Goal: Check status: Check status

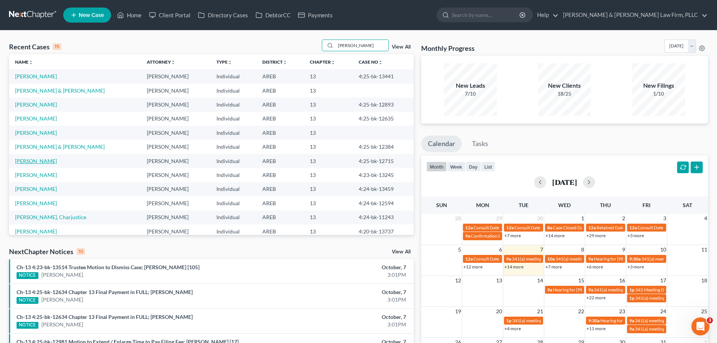
type input "[PERSON_NAME]"
click at [44, 160] on link "[PERSON_NAME]" at bounding box center [36, 161] width 42 height 6
select select "2"
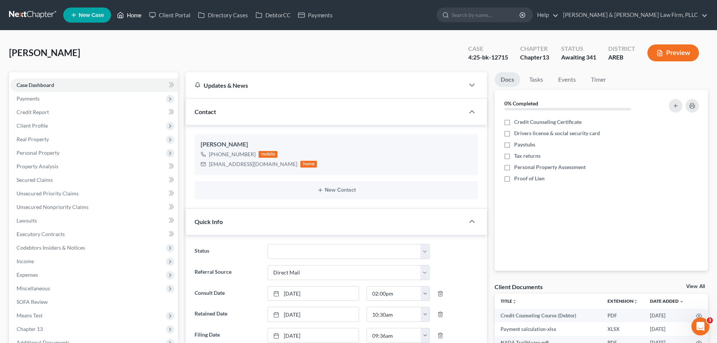
click at [122, 19] on icon at bounding box center [120, 15] width 7 height 9
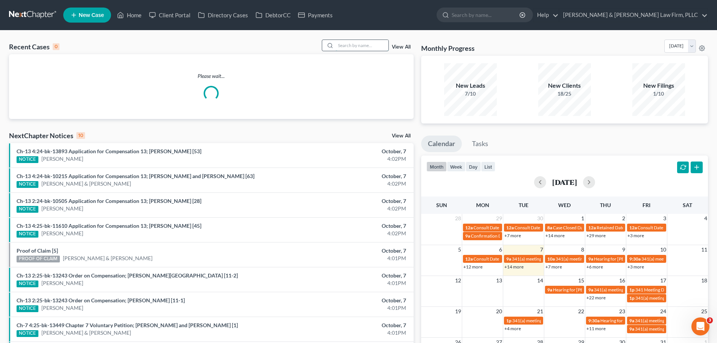
click at [350, 45] on input "search" at bounding box center [362, 45] width 53 height 11
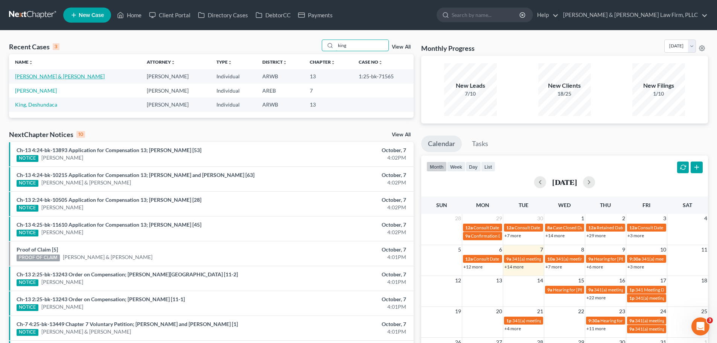
type input "king"
click at [51, 76] on link "[PERSON_NAME] & [PERSON_NAME]" at bounding box center [60, 76] width 90 height 6
select select "4"
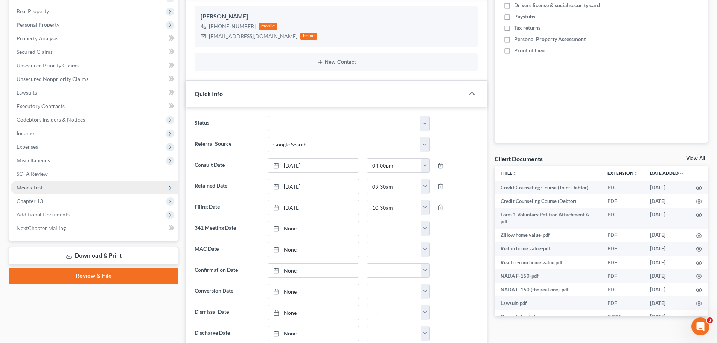
scroll to position [188, 0]
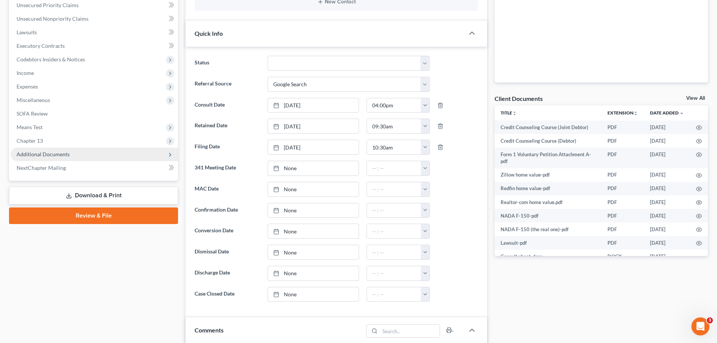
click at [84, 156] on span "Additional Documents" at bounding box center [94, 154] width 167 height 14
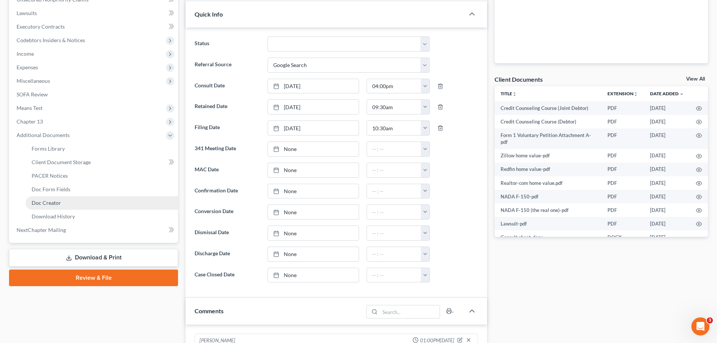
scroll to position [226, 0]
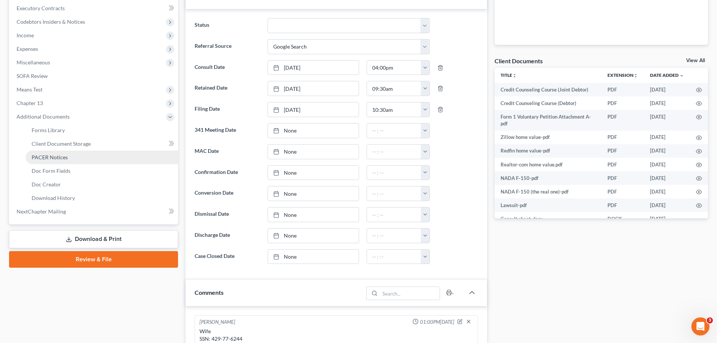
click at [78, 156] on link "PACER Notices" at bounding box center [102, 157] width 152 height 14
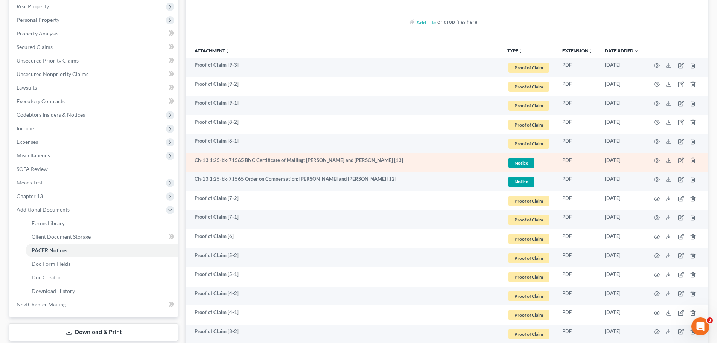
scroll to position [150, 0]
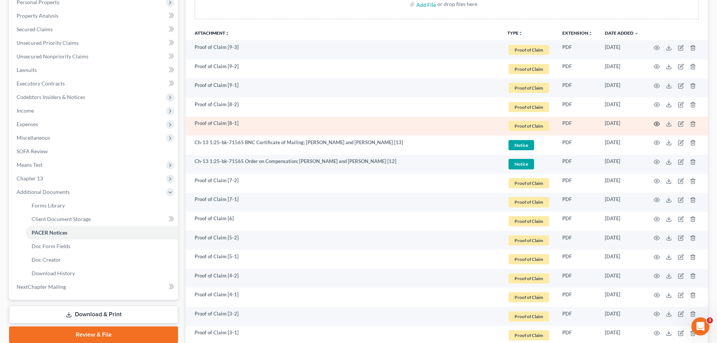
click at [655, 123] on icon "button" at bounding box center [656, 124] width 6 height 6
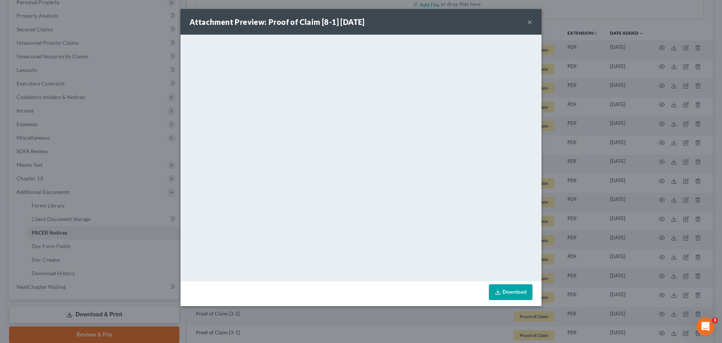
click at [529, 20] on button "×" at bounding box center [529, 21] width 5 height 9
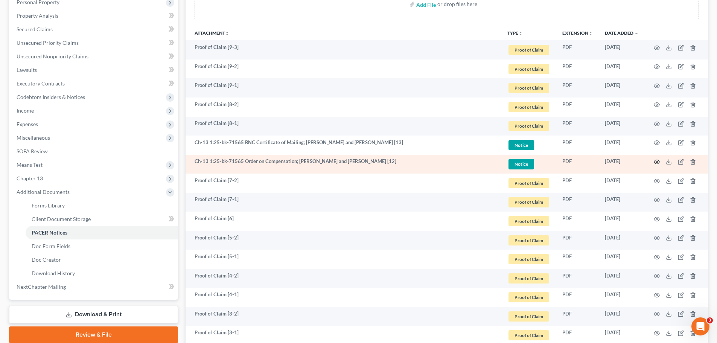
click at [657, 161] on circle "button" at bounding box center [657, 162] width 2 height 2
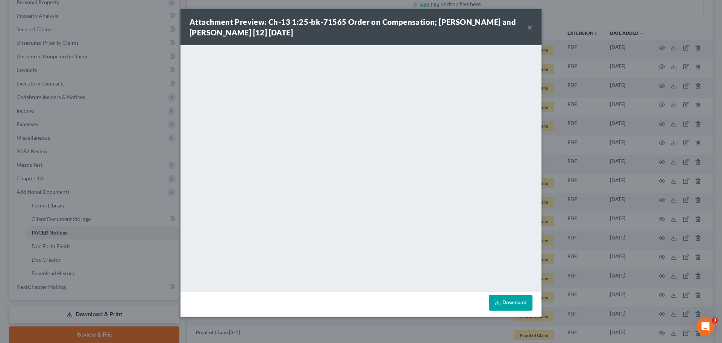
click at [530, 27] on button "×" at bounding box center [529, 27] width 5 height 9
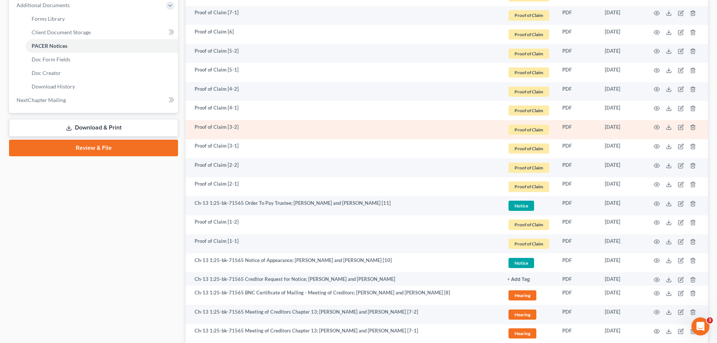
scroll to position [339, 0]
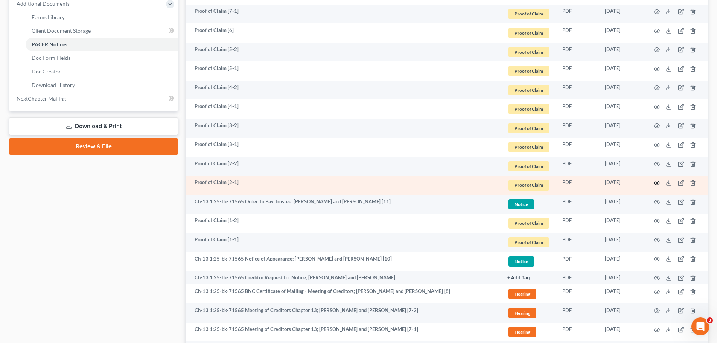
click at [657, 184] on icon "button" at bounding box center [656, 183] width 6 height 6
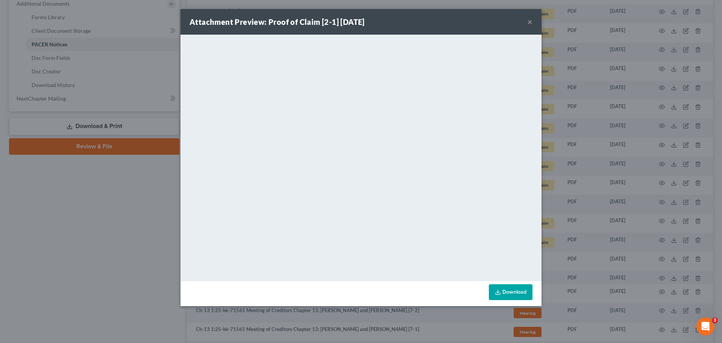
click at [531, 23] on button "×" at bounding box center [529, 21] width 5 height 9
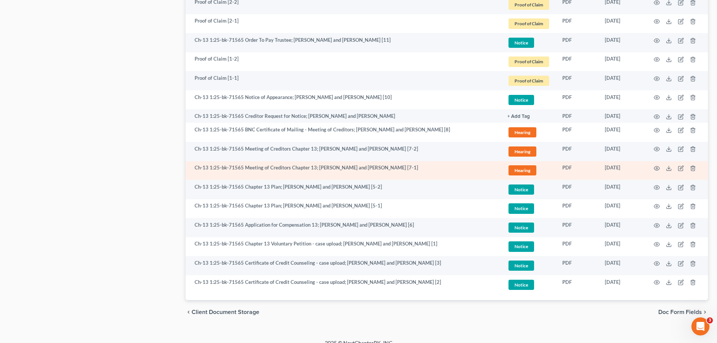
scroll to position [510, 0]
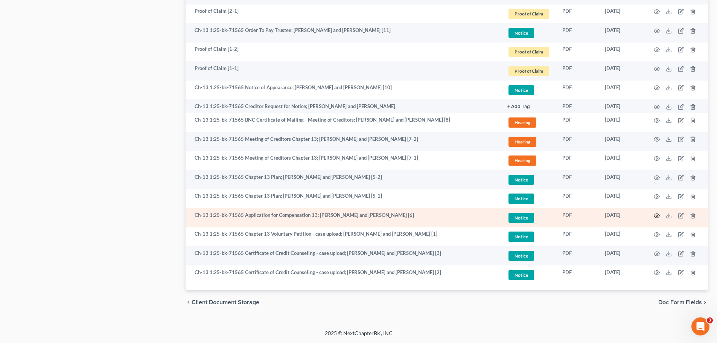
click at [657, 214] on icon "button" at bounding box center [656, 216] width 6 height 6
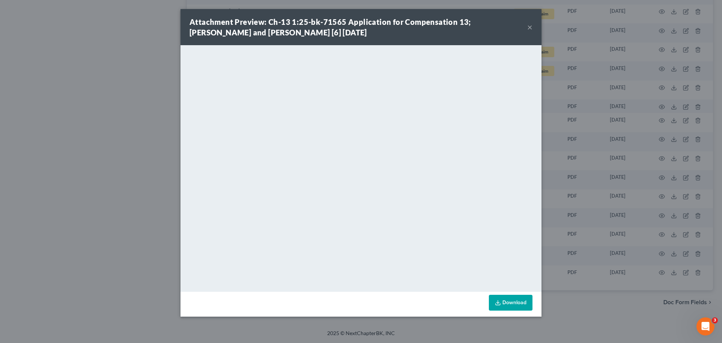
click at [530, 27] on button "×" at bounding box center [529, 27] width 5 height 9
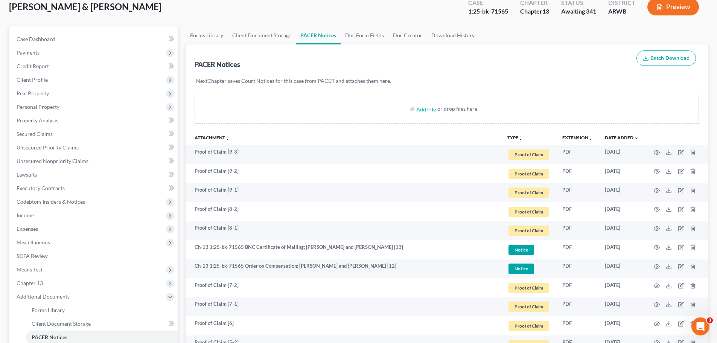
scroll to position [0, 0]
